Goal: Information Seeking & Learning: Learn about a topic

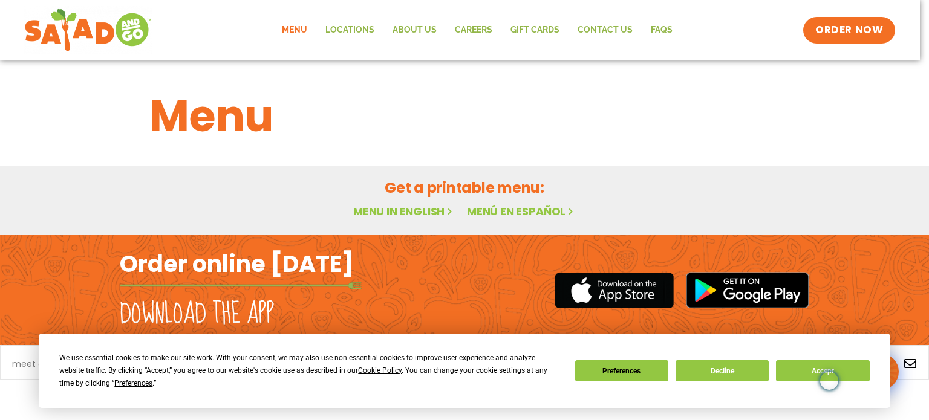
click at [423, 210] on link "Menu in English" at bounding box center [404, 211] width 102 height 15
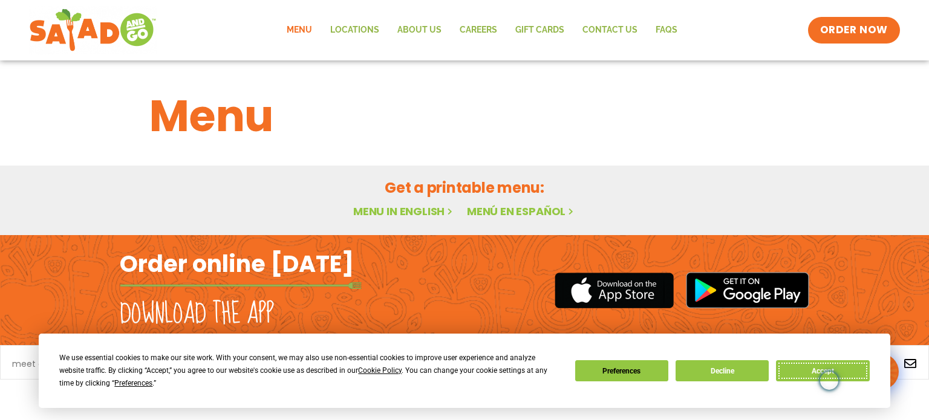
click at [858, 372] on button "Accept" at bounding box center [822, 370] width 93 height 21
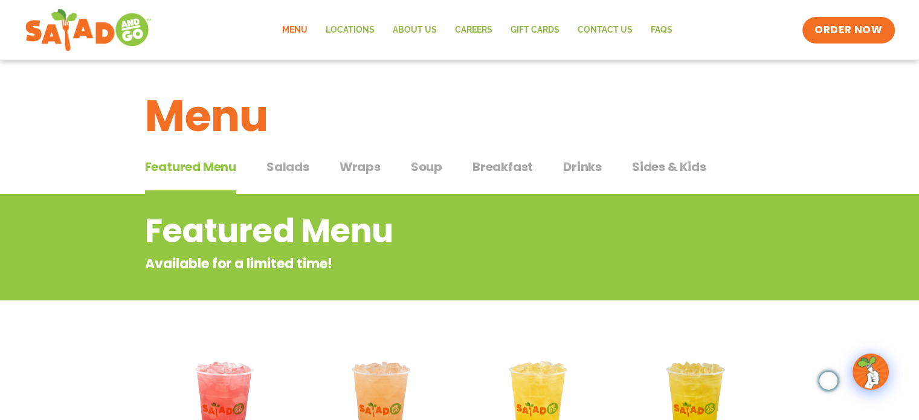
click at [433, 168] on span "Soup" at bounding box center [426, 167] width 31 height 18
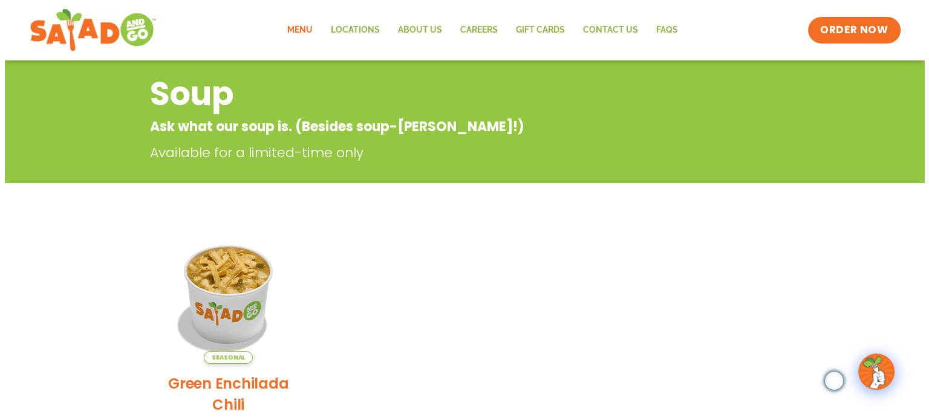
scroll to position [140, 0]
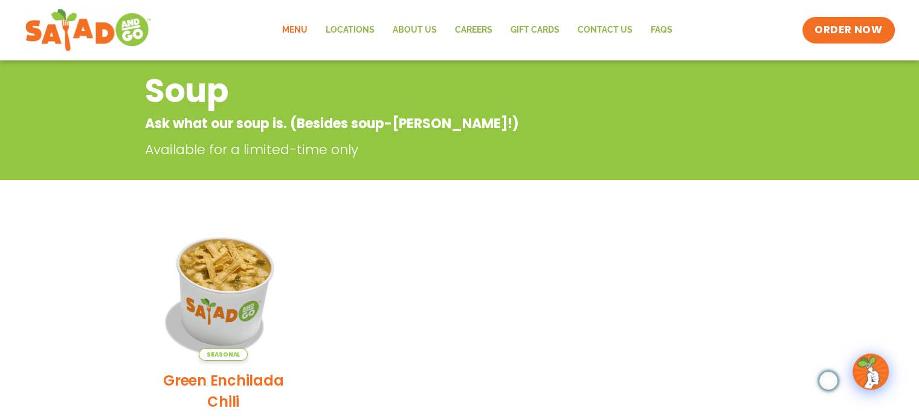
click at [227, 288] on img at bounding box center [223, 291] width 164 height 164
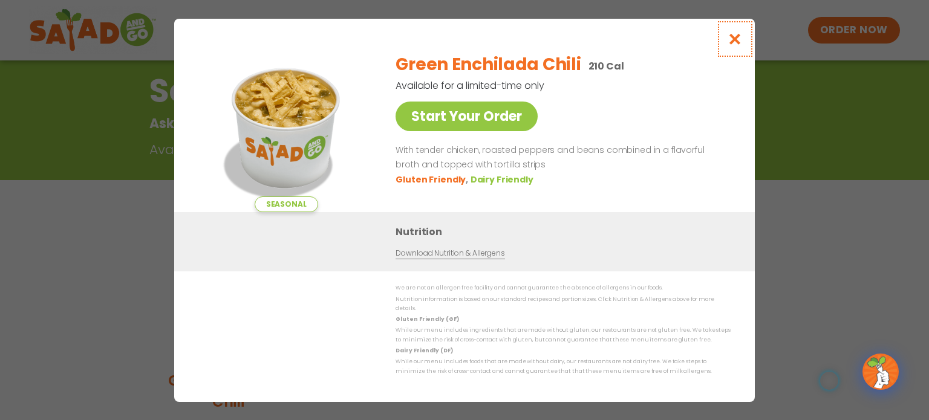
click at [732, 45] on icon "Close modal" at bounding box center [734, 39] width 15 height 13
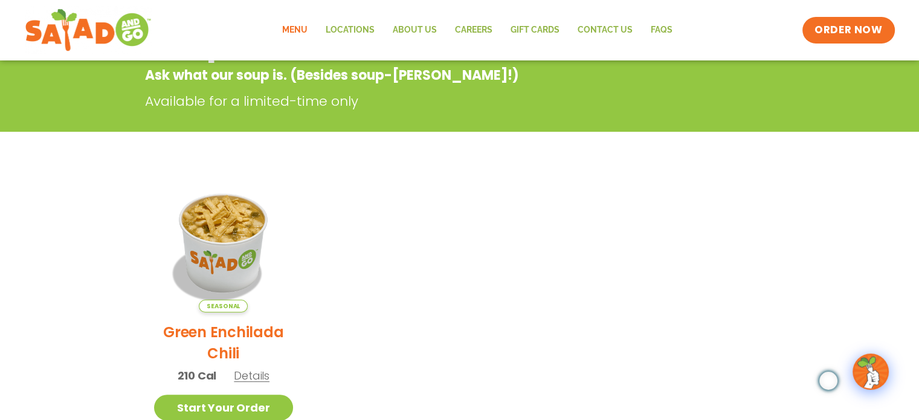
scroll to position [193, 0]
